Goal: Task Accomplishment & Management: Complete application form

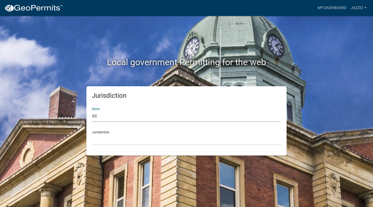
click at [146, 112] on select "All [US_STATE] [US_STATE] [US_STATE] [US_STATE] [US_STATE] [US_STATE] [US_STATE…" at bounding box center [186, 116] width 189 height 11
select select "[US_STATE]"
click at [92, 111] on select "All [US_STATE] [US_STATE] [US_STATE] [US_STATE] [US_STATE] [US_STATE] [US_STATE…" at bounding box center [186, 116] width 189 height 11
click at [134, 142] on select "[GEOGRAPHIC_DATA], [US_STATE] [GEOGRAPHIC_DATA], [US_STATE] [GEOGRAPHIC_DATA], …" at bounding box center [186, 139] width 189 height 11
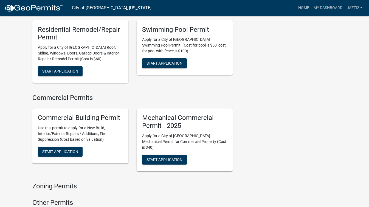
scroll to position [254, 0]
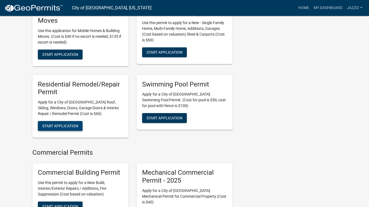
click at [76, 124] on span "Start Application" at bounding box center [60, 126] width 36 height 4
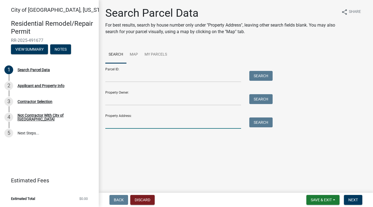
click at [116, 122] on input "Property Address:" at bounding box center [173, 123] width 136 height 11
click at [125, 123] on input "Property Address:" at bounding box center [173, 123] width 136 height 11
click at [121, 120] on input "Property Address:" at bounding box center [173, 123] width 136 height 11
type input "[STREET_ADDRESS]"
click at [266, 122] on button "Search" at bounding box center [260, 123] width 23 height 10
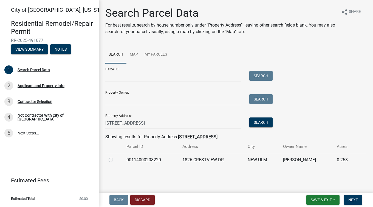
click at [115, 157] on label at bounding box center [115, 157] width 0 height 0
click at [115, 160] on input "radio" at bounding box center [117, 159] width 4 height 4
radio input "true"
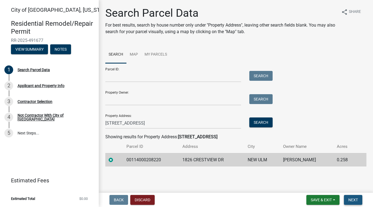
click at [352, 199] on span "Next" at bounding box center [353, 200] width 10 height 4
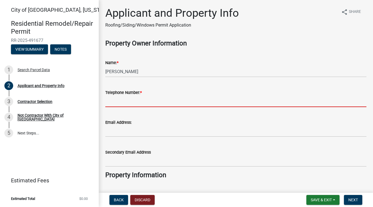
click at [282, 96] on input "Telephone Number: *" at bounding box center [235, 101] width 261 height 11
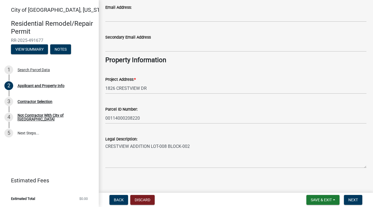
scroll to position [118, 0]
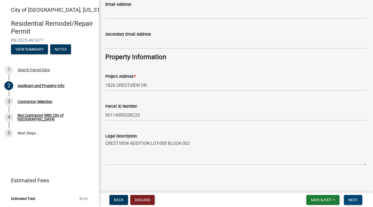
type input "5074411066"
click at [351, 201] on span "Next" at bounding box center [353, 200] width 10 height 4
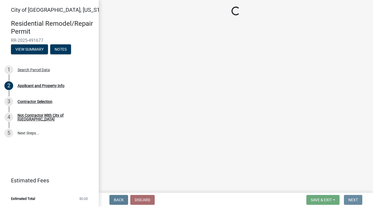
scroll to position [0, 0]
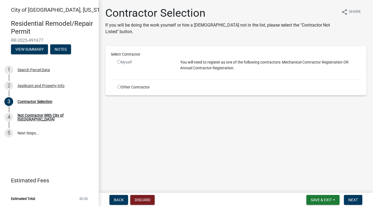
click at [118, 61] on input "radio" at bounding box center [119, 62] width 4 height 4
click at [119, 62] on input "radio" at bounding box center [119, 62] width 4 height 4
radio input "false"
click at [118, 87] on input "radio" at bounding box center [119, 87] width 4 height 4
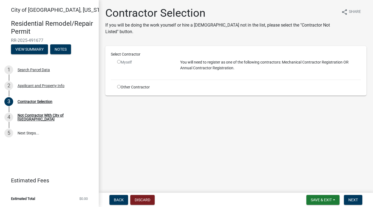
radio input "true"
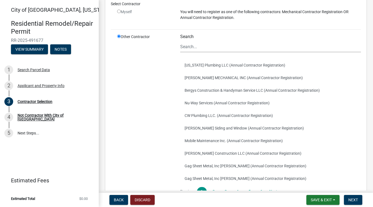
scroll to position [108, 0]
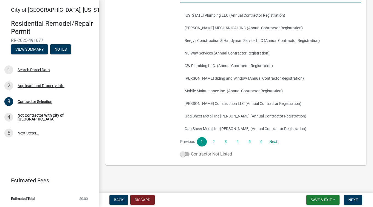
click at [186, 155] on span at bounding box center [184, 154] width 9 height 4
click at [191, 151] on input "Contractor Not Listed" at bounding box center [191, 151] width 0 height 0
click at [357, 198] on span "Next" at bounding box center [353, 200] width 10 height 4
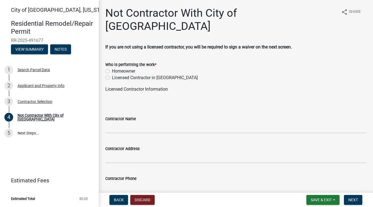
click at [127, 68] on label "Homeowner" at bounding box center [123, 71] width 23 height 7
click at [115, 68] on input "Homeowner" at bounding box center [114, 70] width 4 height 4
radio input "true"
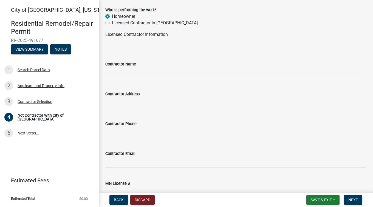
scroll to position [75, 0]
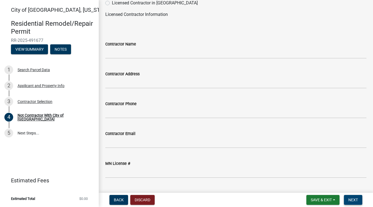
click at [353, 196] on button "Next" at bounding box center [353, 200] width 18 height 10
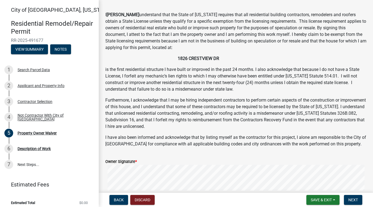
scroll to position [82, 0]
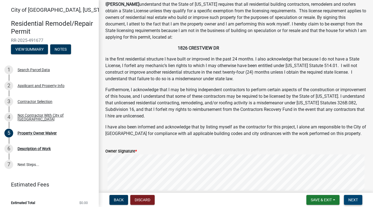
click at [356, 203] on button "Next" at bounding box center [353, 200] width 18 height 10
click at [357, 201] on span "Next" at bounding box center [353, 200] width 10 height 4
click at [352, 196] on button "Next" at bounding box center [353, 200] width 18 height 10
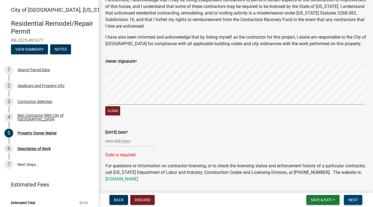
scroll to position [173, 0]
click at [125, 143] on div at bounding box center [130, 140] width 50 height 11
select select "10"
select select "2025"
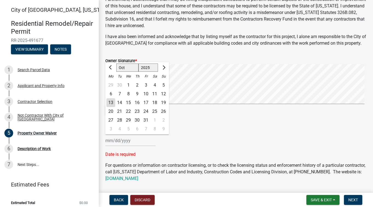
click at [112, 105] on div "13" at bounding box center [110, 102] width 9 height 9
type input "[DATE]"
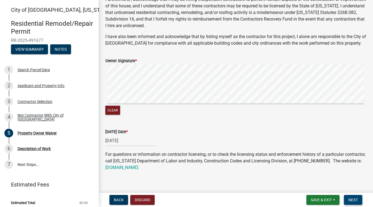
click at [354, 201] on span "Next" at bounding box center [353, 200] width 10 height 4
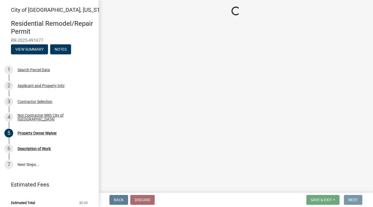
scroll to position [0, 0]
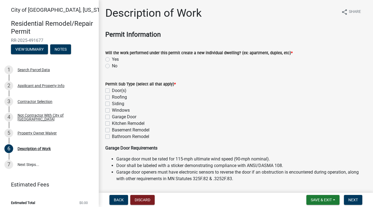
click at [112, 67] on label "No" at bounding box center [114, 66] width 5 height 7
click at [112, 66] on input "No" at bounding box center [114, 65] width 4 height 4
radio input "true"
click at [112, 92] on label "Door(s)" at bounding box center [119, 90] width 15 height 7
click at [112, 91] on input "Door(s)" at bounding box center [114, 89] width 4 height 4
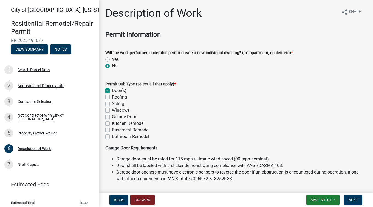
checkbox input "true"
checkbox input "false"
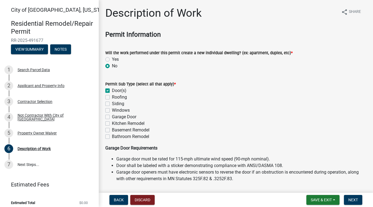
checkbox input "false"
click at [110, 110] on div "Windows" at bounding box center [235, 110] width 261 height 7
click at [112, 110] on label "Windows" at bounding box center [121, 110] width 18 height 7
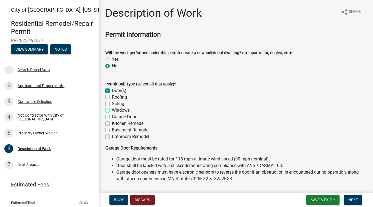
click at [112, 110] on input "Windows" at bounding box center [114, 109] width 4 height 4
checkbox input "true"
checkbox input "false"
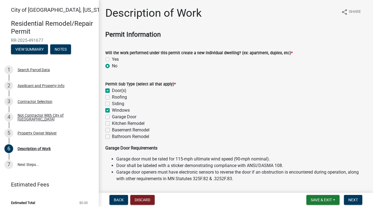
checkbox input "true"
checkbox input "false"
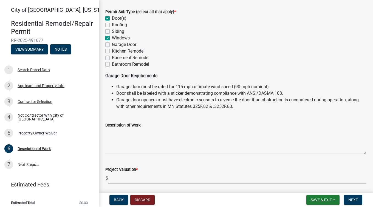
scroll to position [82, 0]
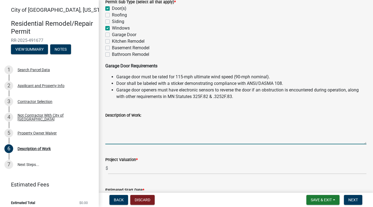
click at [149, 132] on textarea "Description of Work:" at bounding box center [235, 132] width 261 height 26
type textarea "9 windows 1 door"
click at [134, 170] on input "text" at bounding box center [237, 168] width 258 height 11
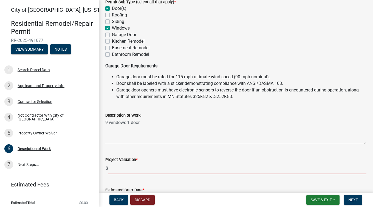
scroll to position [110, 0]
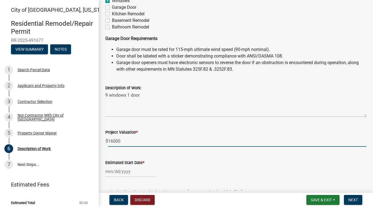
type input "16000"
click at [109, 172] on div at bounding box center [130, 171] width 50 height 11
select select "10"
select select "2025"
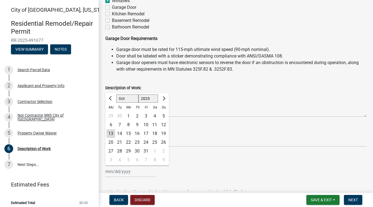
click at [112, 151] on div "27" at bounding box center [110, 151] width 9 height 9
type input "[DATE]"
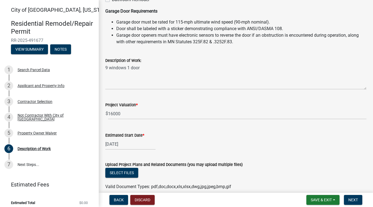
scroll to position [163, 0]
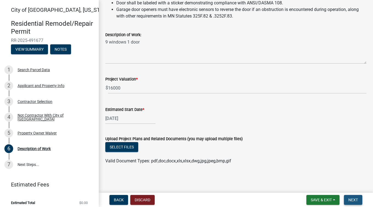
click at [357, 199] on span "Next" at bounding box center [353, 200] width 10 height 4
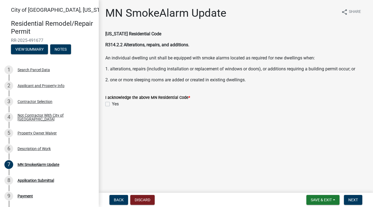
drag, startPoint x: 104, startPoint y: 103, endPoint x: 108, endPoint y: 106, distance: 4.7
click at [108, 106] on div "I acknowledge the above MN Residential Code * Yes" at bounding box center [235, 98] width 269 height 20
click at [108, 102] on div "Yes" at bounding box center [235, 104] width 261 height 7
click at [112, 104] on label "Yes" at bounding box center [115, 104] width 7 height 7
click at [112, 104] on input "Yes" at bounding box center [114, 103] width 4 height 4
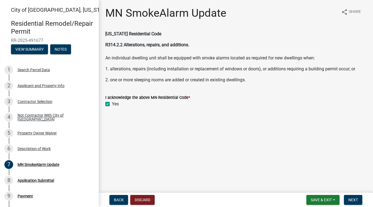
checkbox input "true"
click at [347, 198] on button "Next" at bounding box center [353, 200] width 18 height 10
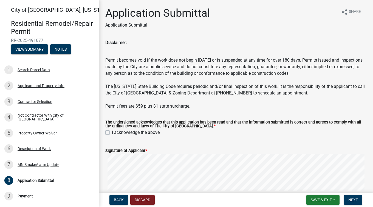
click at [107, 131] on div "I acknowledge the above" at bounding box center [235, 132] width 261 height 7
click at [112, 132] on label "I acknowledge the above" at bounding box center [136, 132] width 48 height 7
click at [112, 132] on input "I acknowledge the above" at bounding box center [114, 131] width 4 height 4
checkbox input "true"
click at [356, 201] on span "Next" at bounding box center [353, 200] width 10 height 4
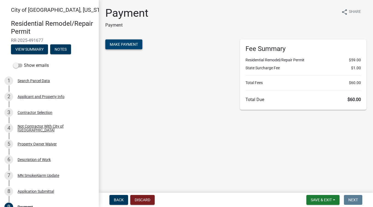
click at [133, 43] on span "Make Payment" at bounding box center [124, 44] width 28 height 4
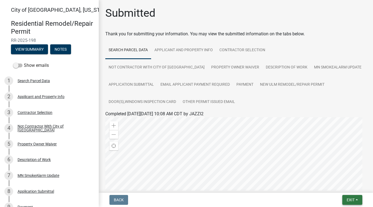
click at [354, 200] on span "Exit" at bounding box center [351, 200] width 8 height 4
click at [345, 188] on button "Save & Exit" at bounding box center [341, 185] width 44 height 13
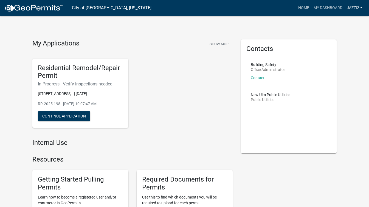
click at [349, 8] on link "JAZZI2" at bounding box center [354, 8] width 20 height 10
click at [337, 46] on link "Logout" at bounding box center [343, 40] width 44 height 13
